Goal: Contribute content: Add original content to the website for others to see

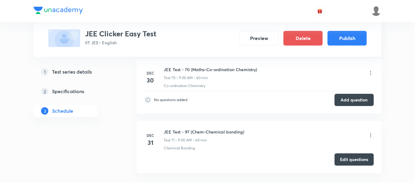
scroll to position [4660, 0]
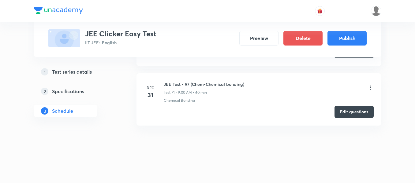
drag, startPoint x: 179, startPoint y: 130, endPoint x: 182, endPoint y: 129, distance: 3.1
drag, startPoint x: 182, startPoint y: 129, endPoint x: 208, endPoint y: 177, distance: 54.7
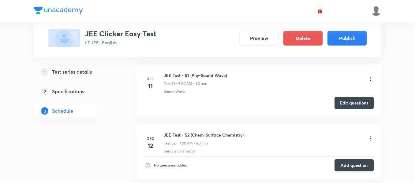
scroll to position [3498, 0]
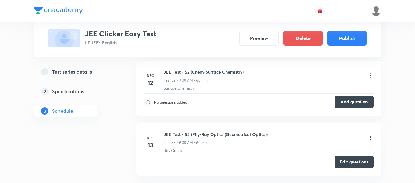
click at [343, 102] on button "Add question" at bounding box center [353, 102] width 39 height 12
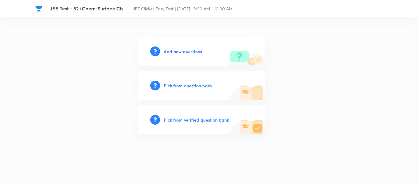
click at [188, 49] on h6 "Add new questions" at bounding box center [183, 51] width 38 height 6
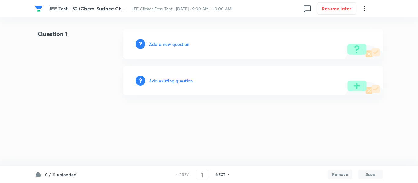
click at [180, 44] on h6 "Add a new question" at bounding box center [169, 44] width 40 height 6
click at [184, 45] on h6 "Choose a question type" at bounding box center [172, 44] width 47 height 6
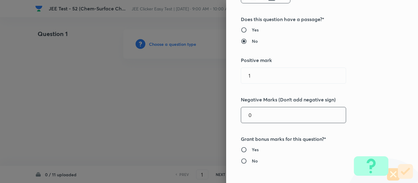
scroll to position [153, 0]
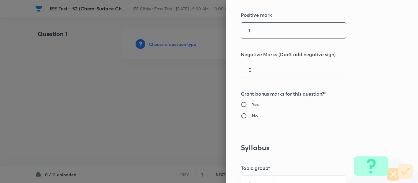
drag, startPoint x: 260, startPoint y: 33, endPoint x: 211, endPoint y: 32, distance: 48.3
click at [211, 32] on div "Question settings Question type* Single choice correct Number of options* 2 3 4…" at bounding box center [209, 91] width 418 height 183
type input "4"
type input "1"
click at [369, 78] on div "Question settings Question type* Single choice correct Number of options* 2 3 4…" at bounding box center [322, 91] width 192 height 183
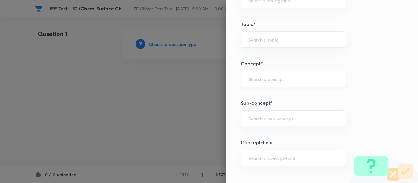
scroll to position [367, 0]
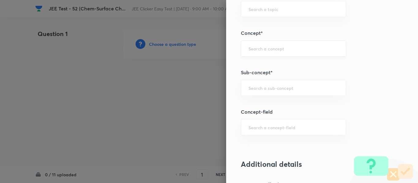
click at [283, 79] on div "Question settings Question type* Single choice correct Number of options* 2 3 4…" at bounding box center [322, 91] width 192 height 183
click at [281, 86] on input "text" at bounding box center [293, 88] width 90 height 6
click at [290, 88] on input "text" at bounding box center [293, 88] width 90 height 6
